Goal: Answer question/provide support

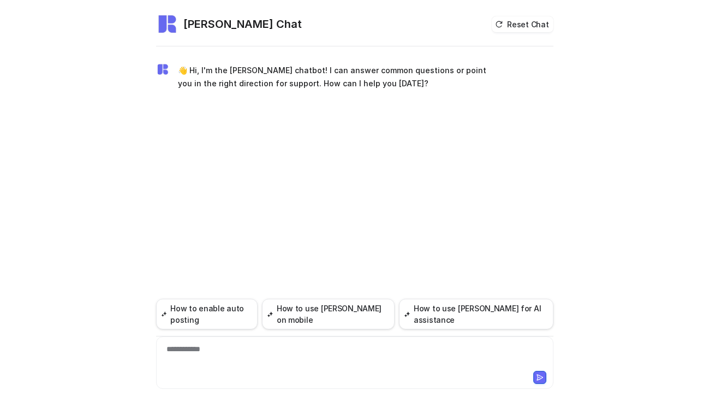
click at [263, 346] on div "**********" at bounding box center [355, 355] width 392 height 25
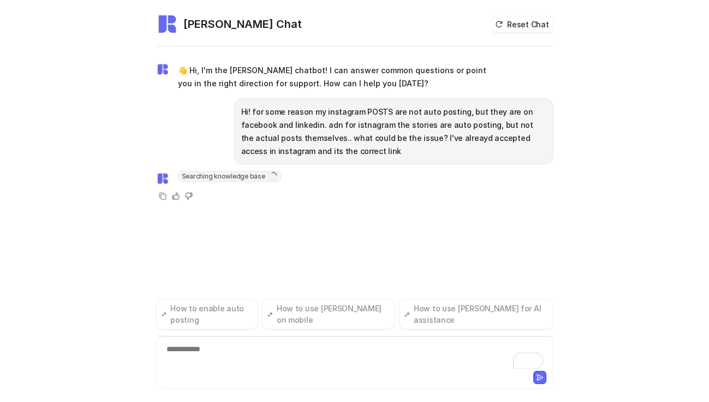
drag, startPoint x: 362, startPoint y: 147, endPoint x: 245, endPoint y: 123, distance: 119.3
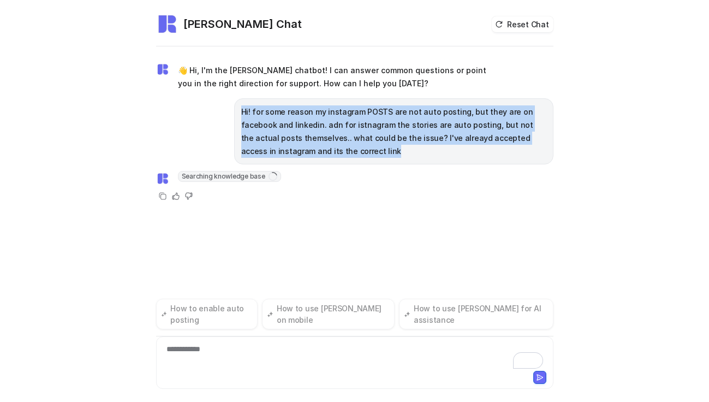
drag, startPoint x: 239, startPoint y: 108, endPoint x: 318, endPoint y: 149, distance: 88.9
click at [318, 149] on p "Hi! for some reason my instagram POSTS are not auto posting, but they are on fa…" at bounding box center [393, 131] width 305 height 52
copy p "Hi! for some reason my instagram POSTS are not auto posting, but they are on fa…"
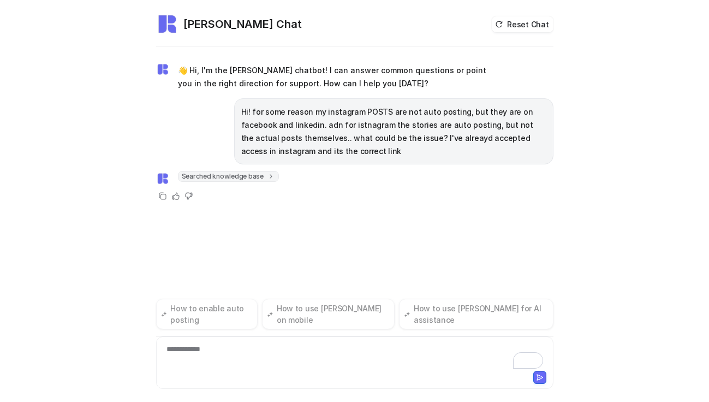
click at [186, 140] on div "Hi! for some reason my instagram POSTS are not auto posting, but they are on fa…" at bounding box center [355, 131] width 398 height 66
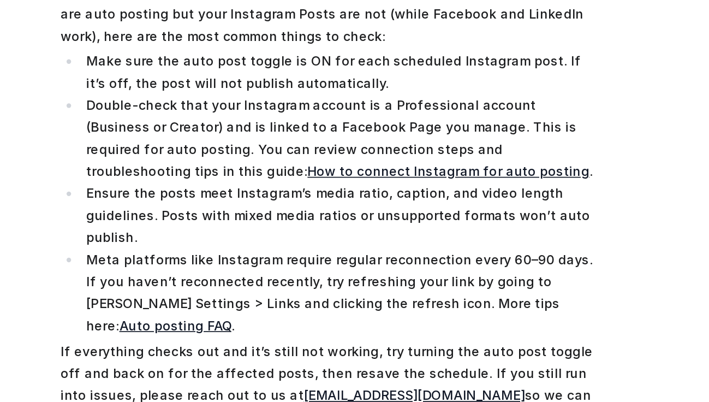
scroll to position [115, 0]
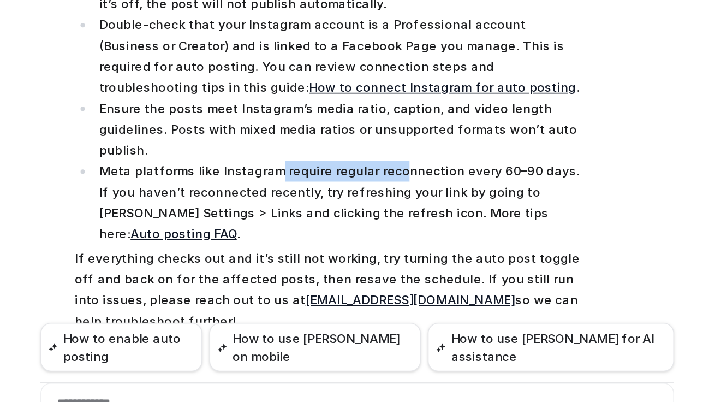
drag, startPoint x: 301, startPoint y: 203, endPoint x: 377, endPoint y: 202, distance: 75.9
click at [377, 202] on li "Meta platforms like Instagram require regular reconnection every 60–90 days. If…" at bounding box center [343, 223] width 307 height 52
click at [355, 214] on li "Meta platforms like Instagram require regular reconnection every 60–90 days. If…" at bounding box center [343, 223] width 307 height 52
